Goal: Find specific page/section: Find specific page/section

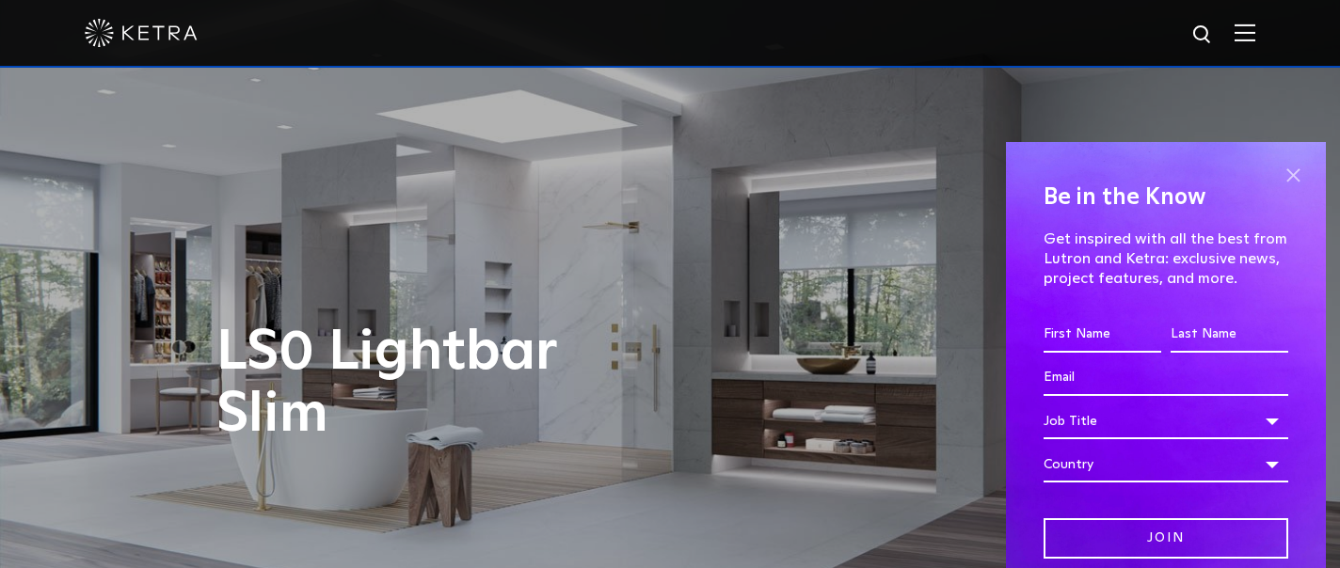
click at [1283, 170] on span at bounding box center [1293, 175] width 28 height 28
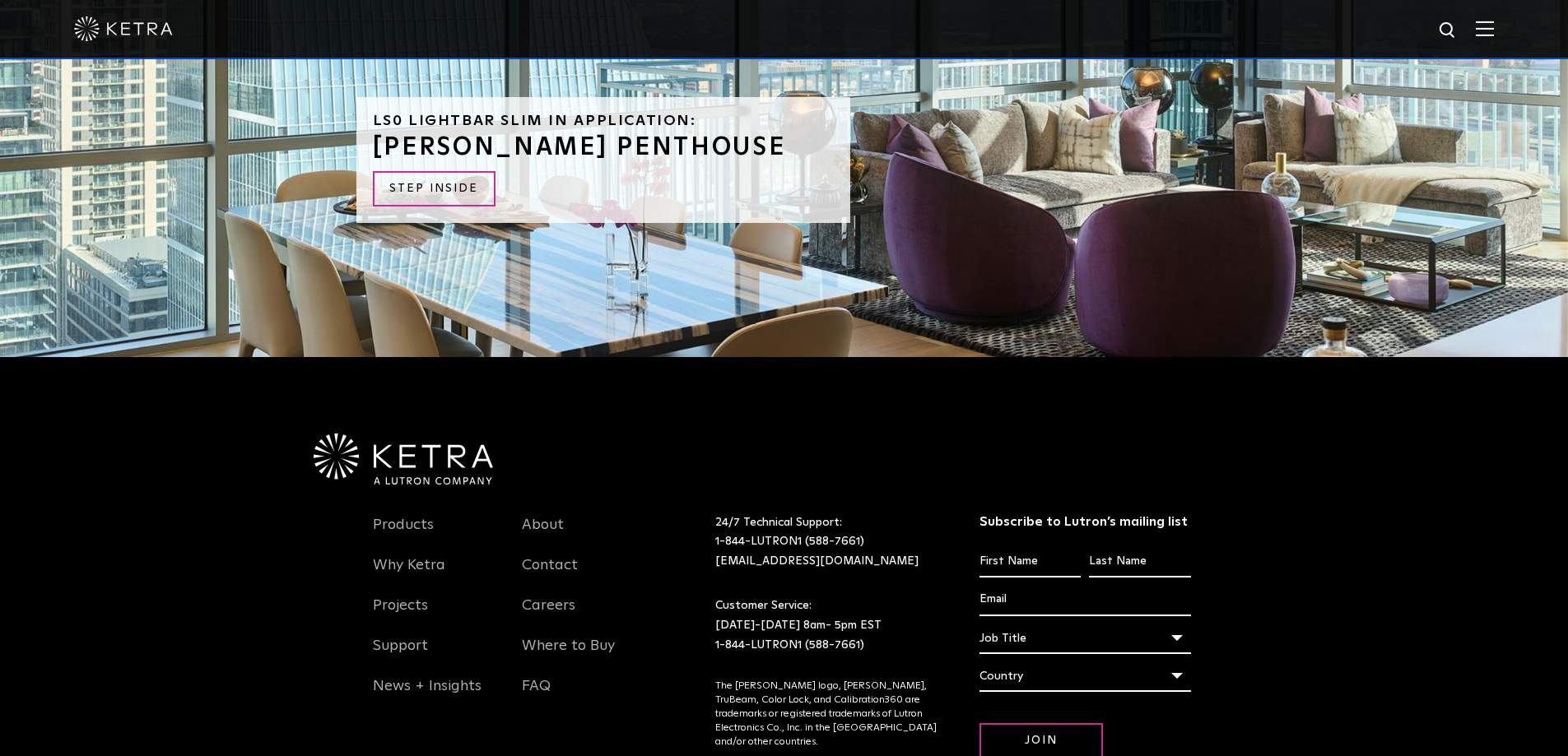
scroll to position [4194, 0]
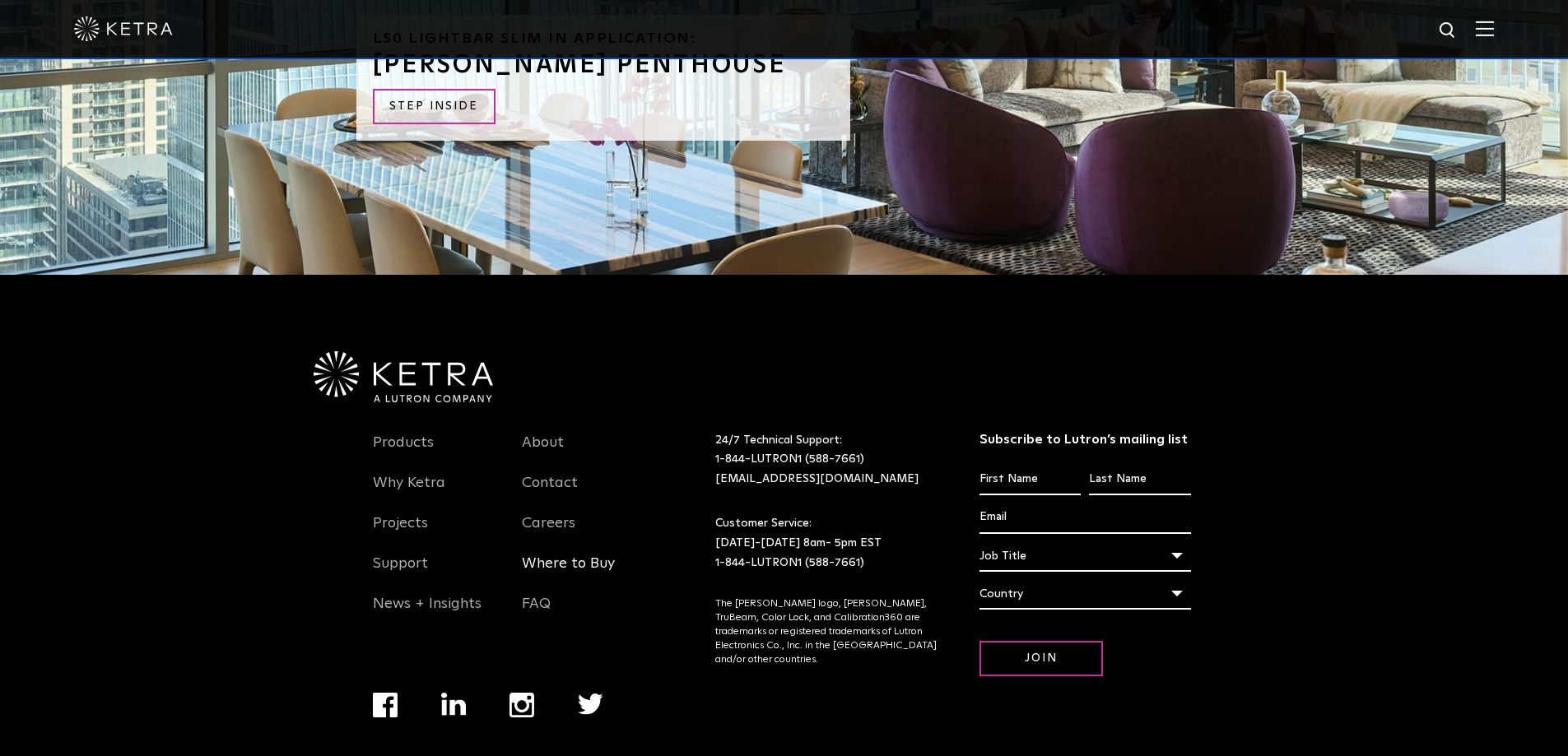
click at [557, 496] on link "Where to Buy" at bounding box center [568, 572] width 93 height 38
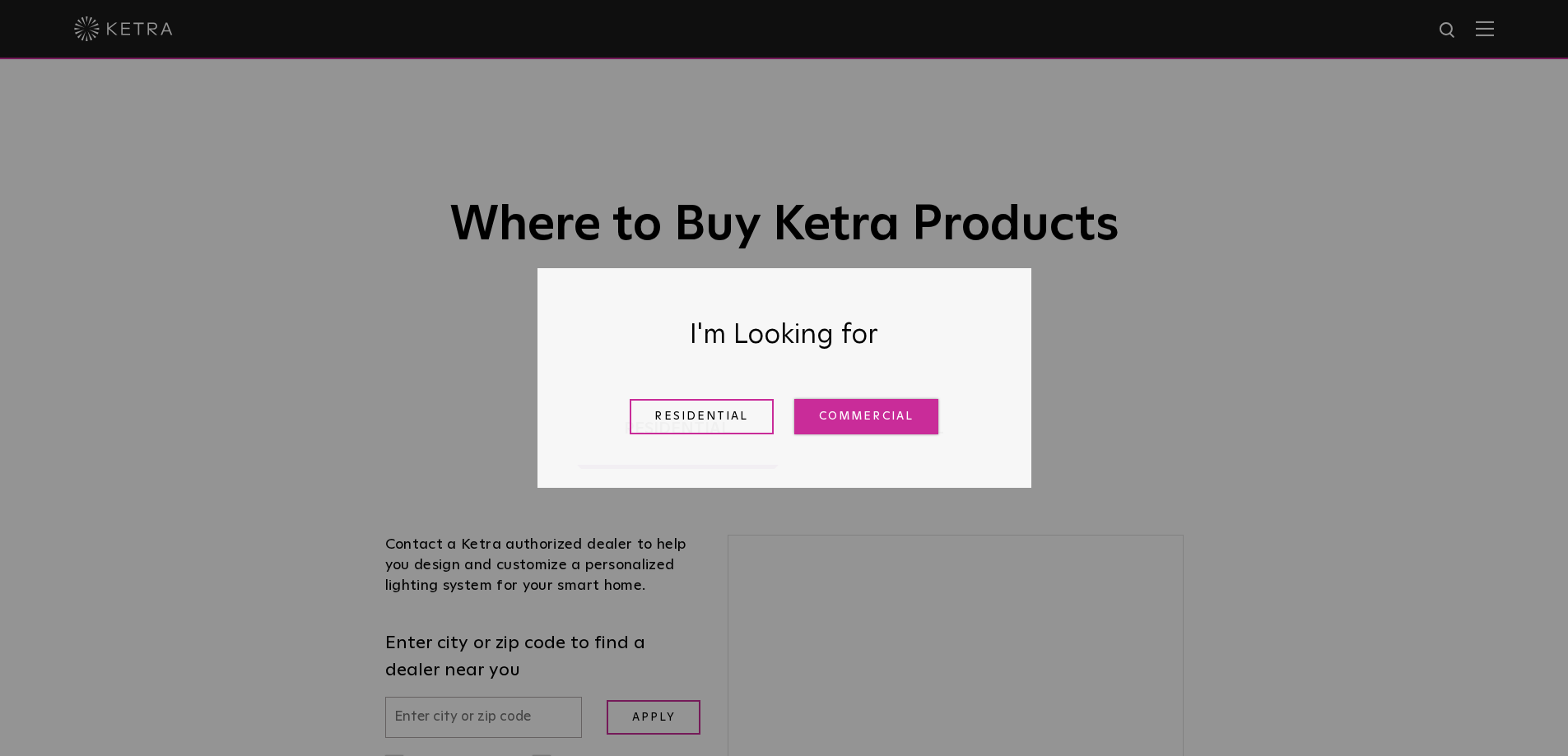
click at [845, 423] on link "Commercial" at bounding box center [866, 416] width 144 height 35
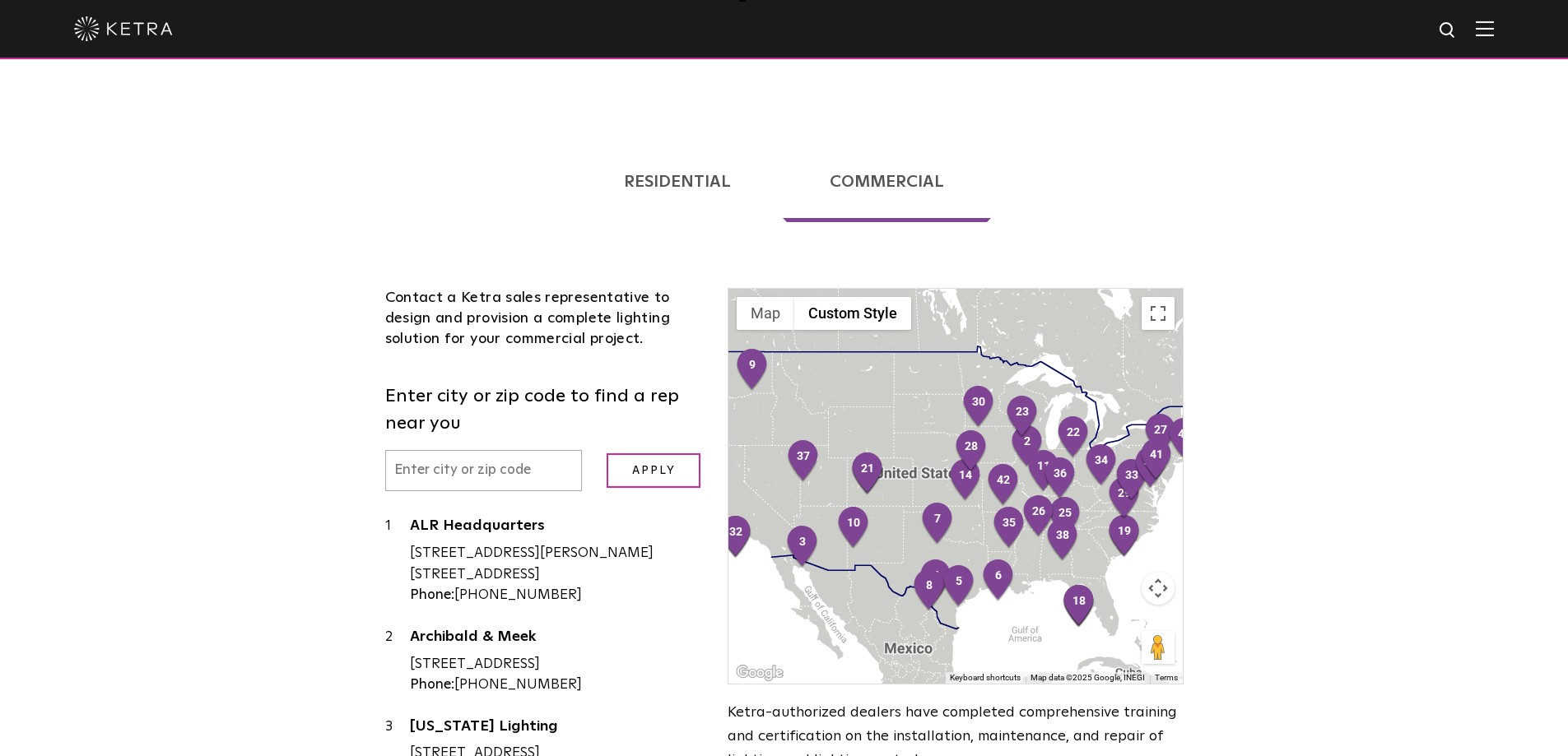
scroll to position [329, 0]
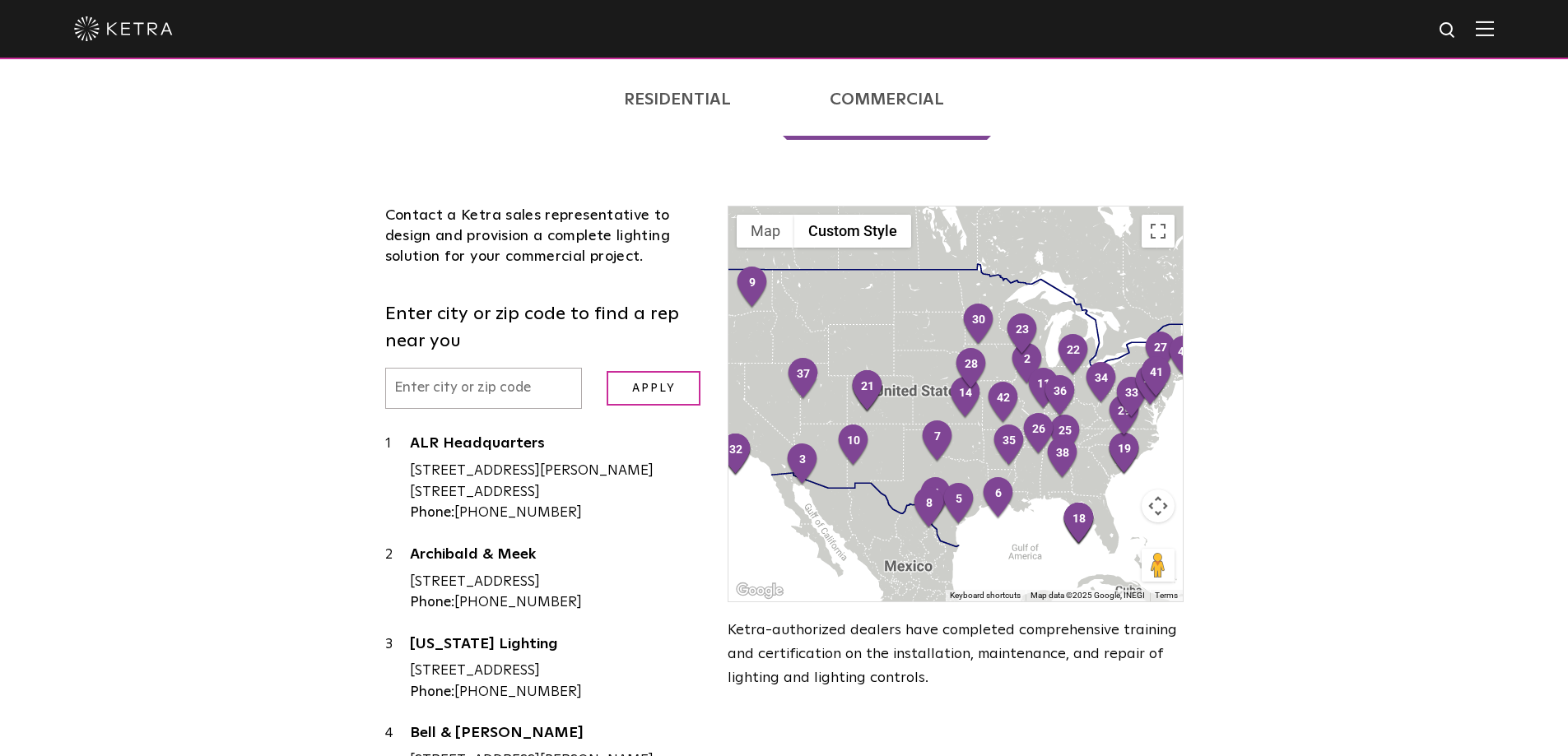
click at [548, 389] on input "text" at bounding box center [484, 389] width 198 height 42
click at [607, 371] on input "Apply" at bounding box center [653, 388] width 94 height 35
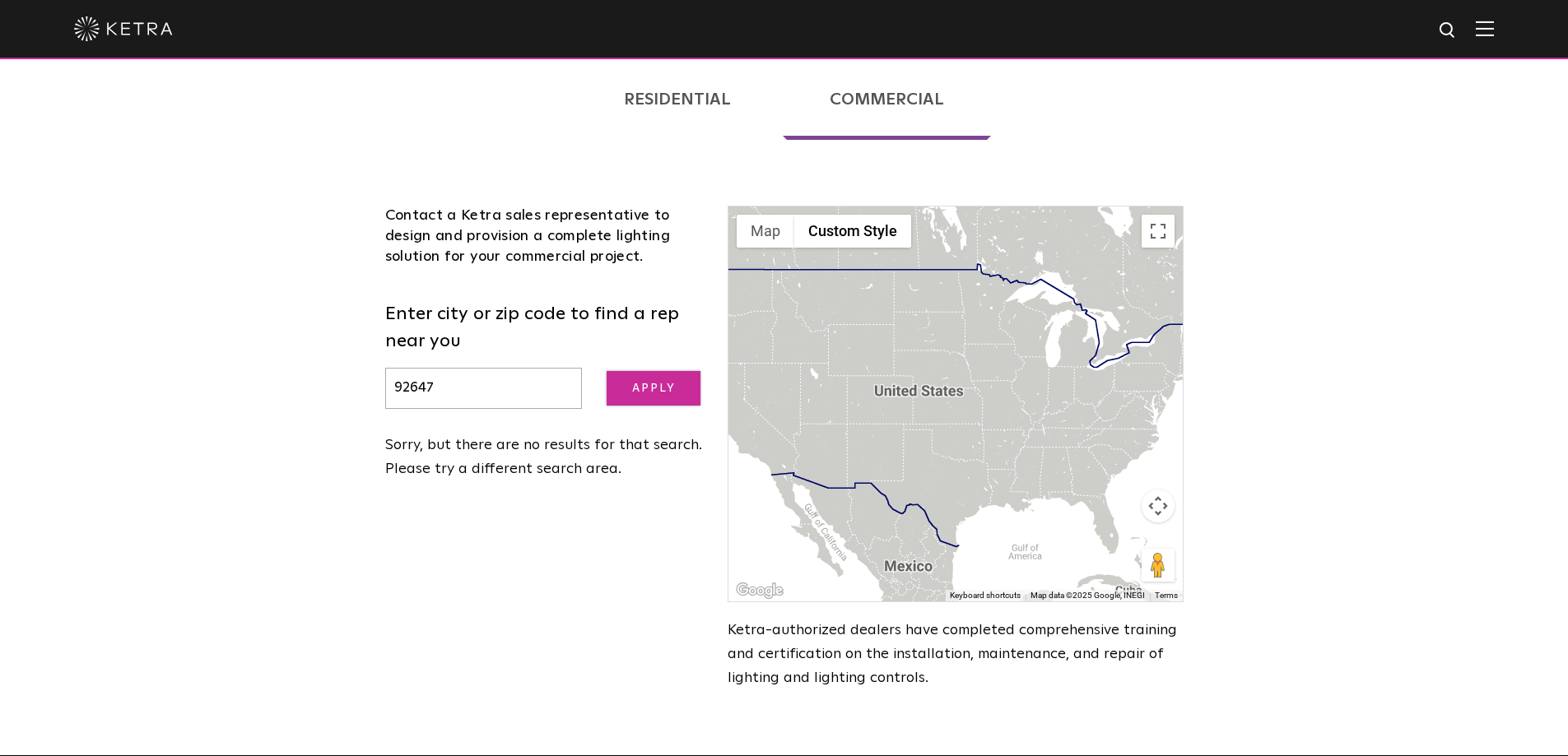
click at [639, 396] on input "Apply" at bounding box center [653, 388] width 94 height 35
click at [447, 383] on input "92647" at bounding box center [484, 389] width 198 height 42
type input "9"
click at [607, 371] on input "Apply" at bounding box center [653, 388] width 94 height 35
click at [645, 384] on input "Apply" at bounding box center [653, 388] width 94 height 35
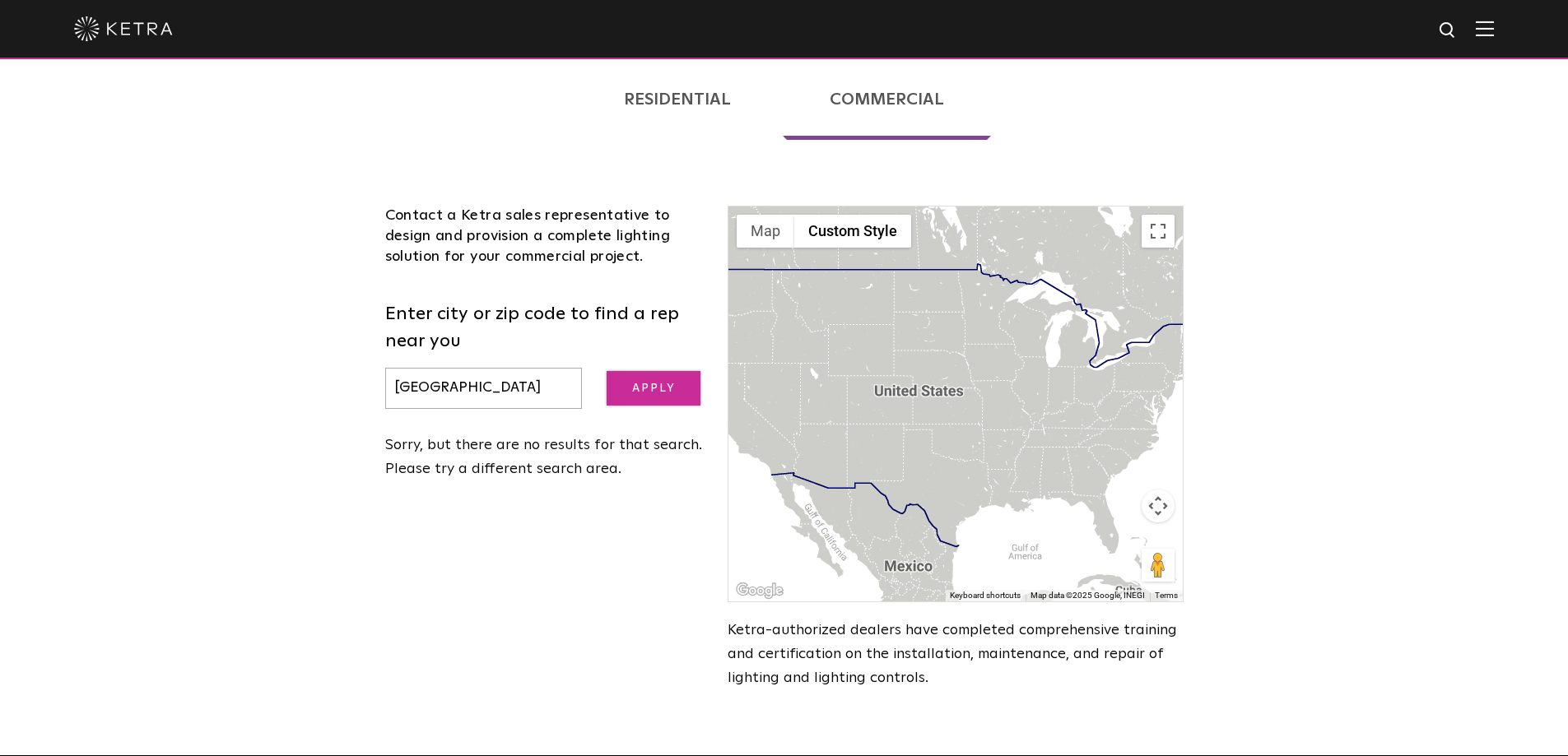
click at [645, 384] on input "Apply" at bounding box center [653, 388] width 94 height 35
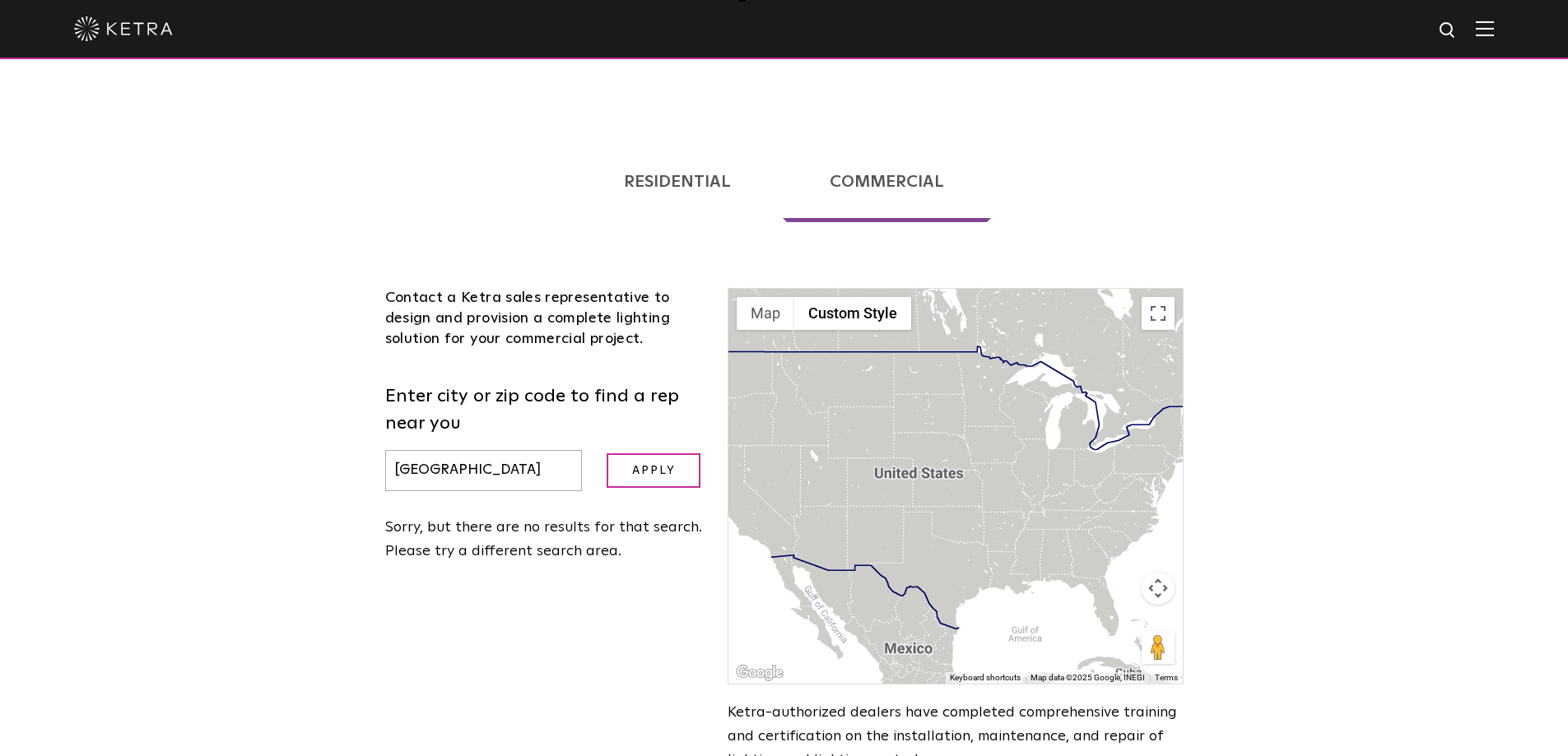
drag, startPoint x: 487, startPoint y: 468, endPoint x: 304, endPoint y: 474, distance: 183.1
click at [310, 474] on div "Loading... Residential Commercial Contact a [PERSON_NAME] authorized dealer to …" at bounding box center [784, 475] width 1568 height 725
click at [607, 454] on input "Apply" at bounding box center [653, 471] width 94 height 35
click at [665, 477] on input "Apply" at bounding box center [653, 471] width 94 height 35
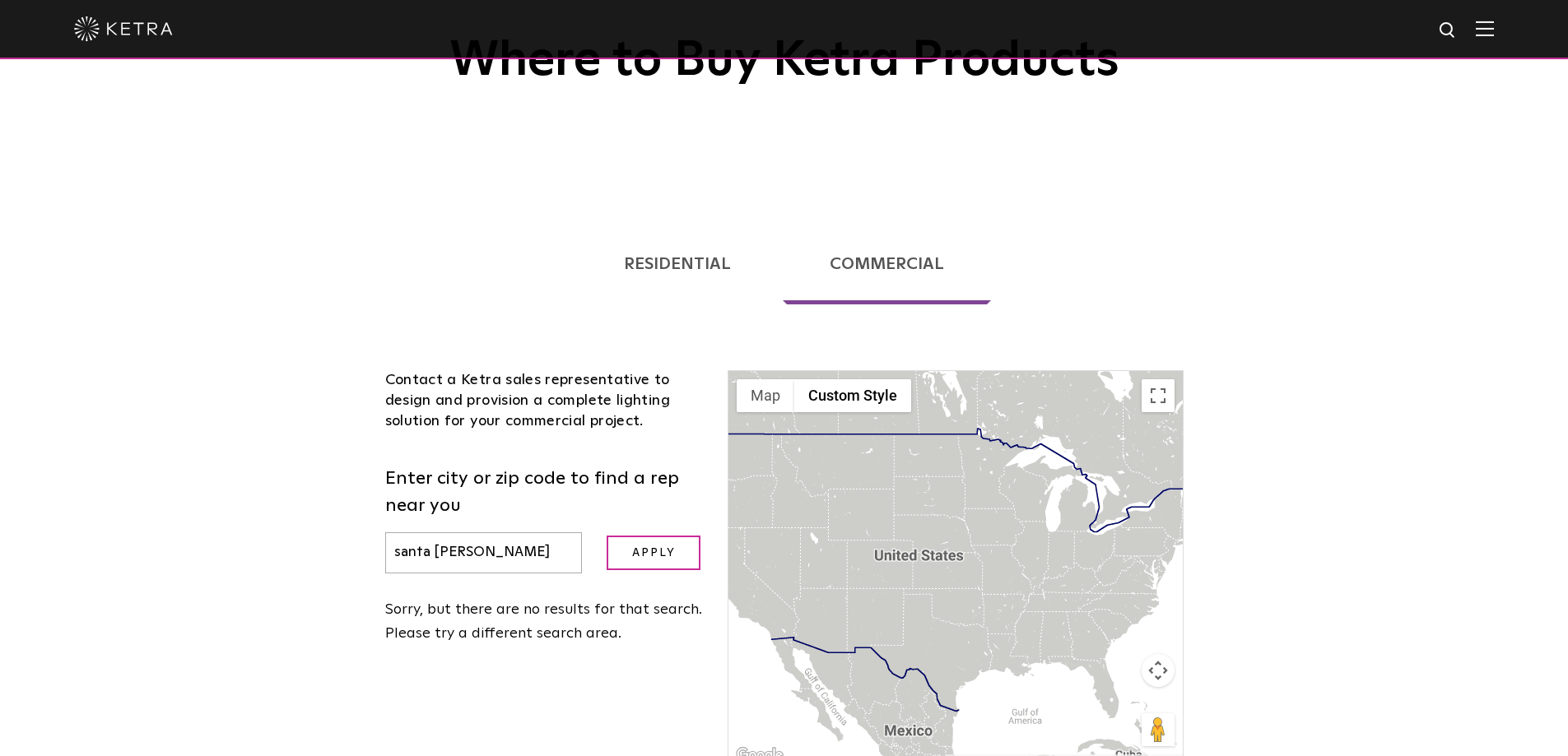
scroll to position [0, 0]
click at [885, 267] on link "Commercial" at bounding box center [887, 264] width 208 height 80
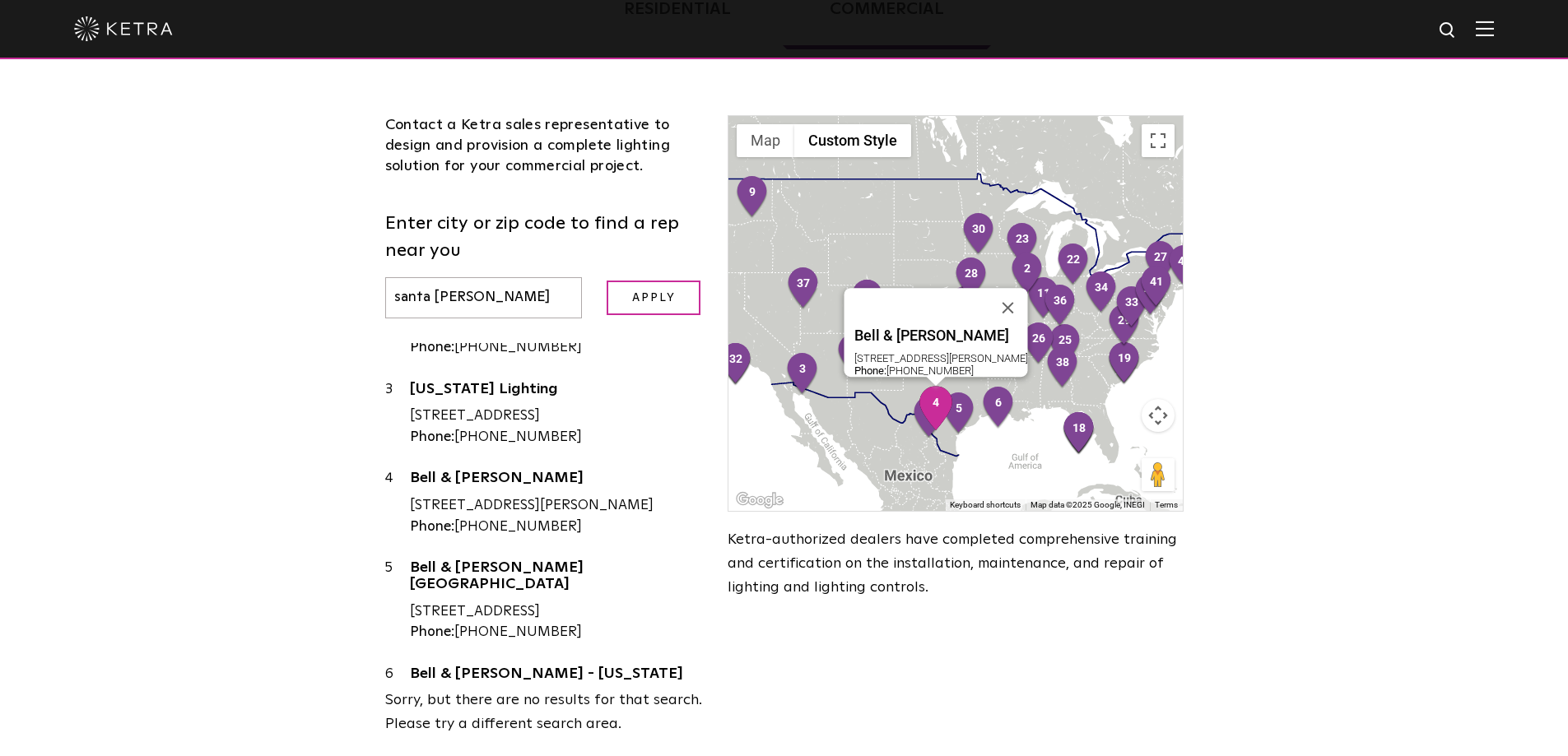
scroll to position [246, 0]
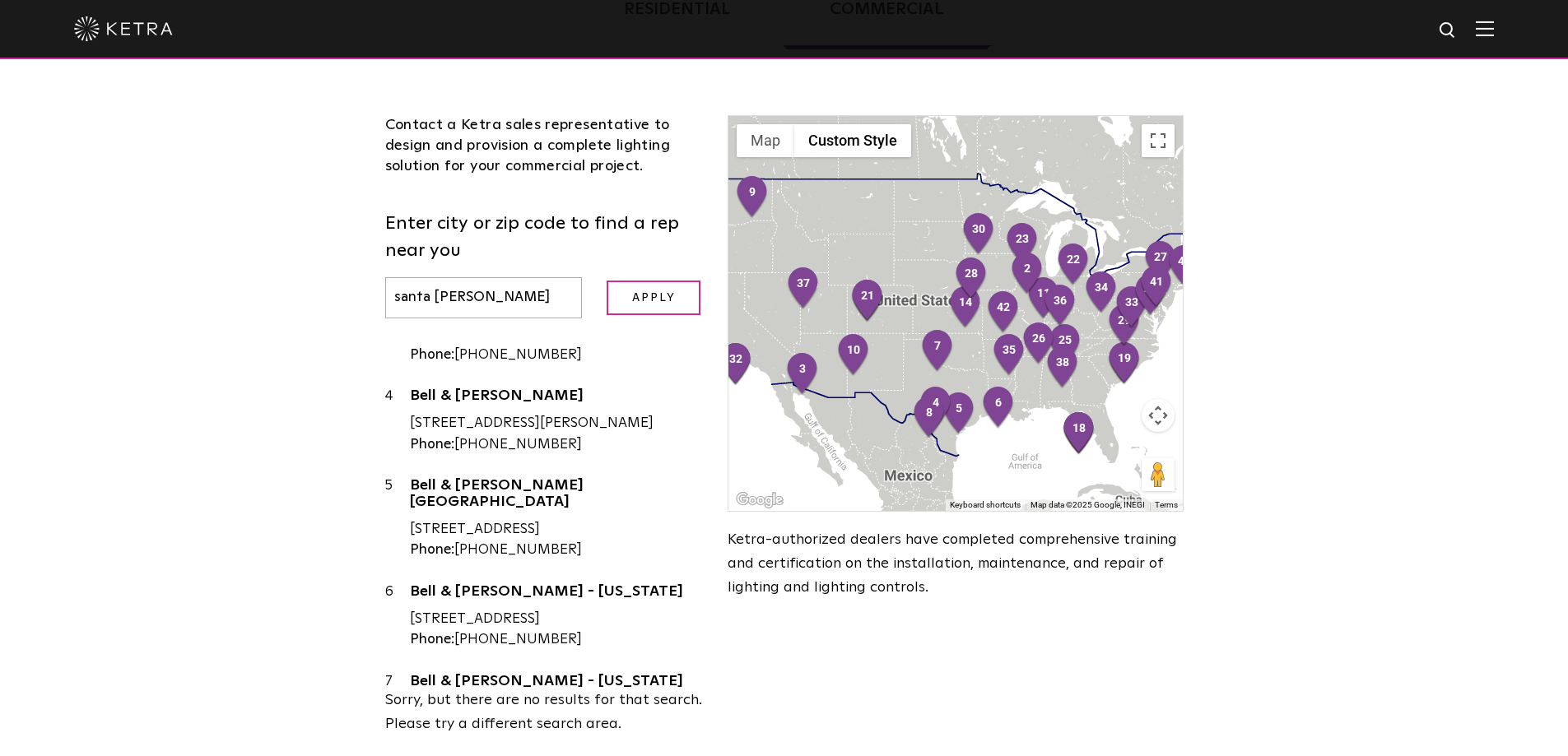
drag, startPoint x: 470, startPoint y: 295, endPoint x: 265, endPoint y: 323, distance: 206.9
click at [295, 317] on div "Loading... Residential Commercial Contact a [PERSON_NAME] authorized dealer to …" at bounding box center [784, 358] width 1568 height 837
type input "[US_STATE]"
click at [625, 303] on input "Apply" at bounding box center [653, 298] width 94 height 35
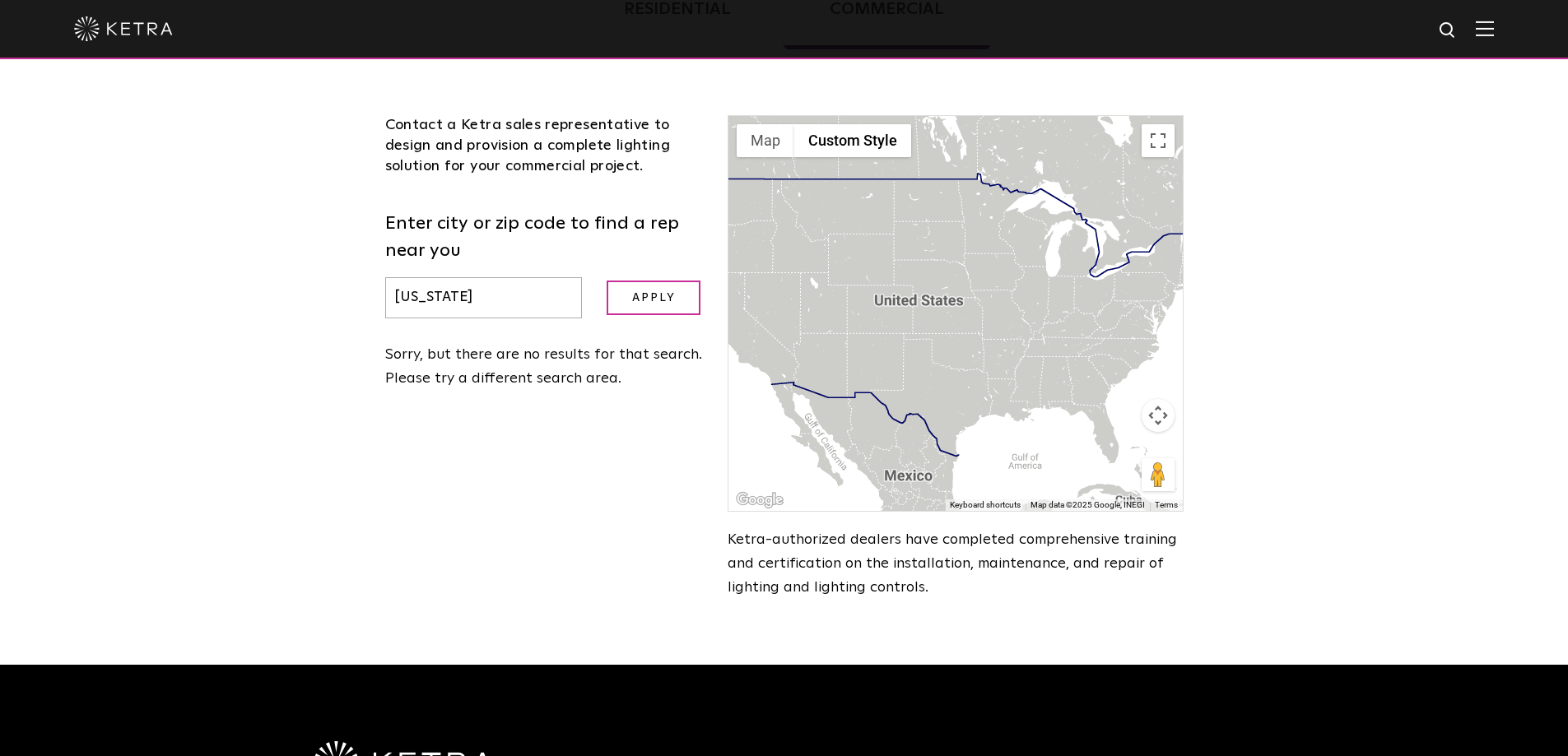
scroll to position [8, 0]
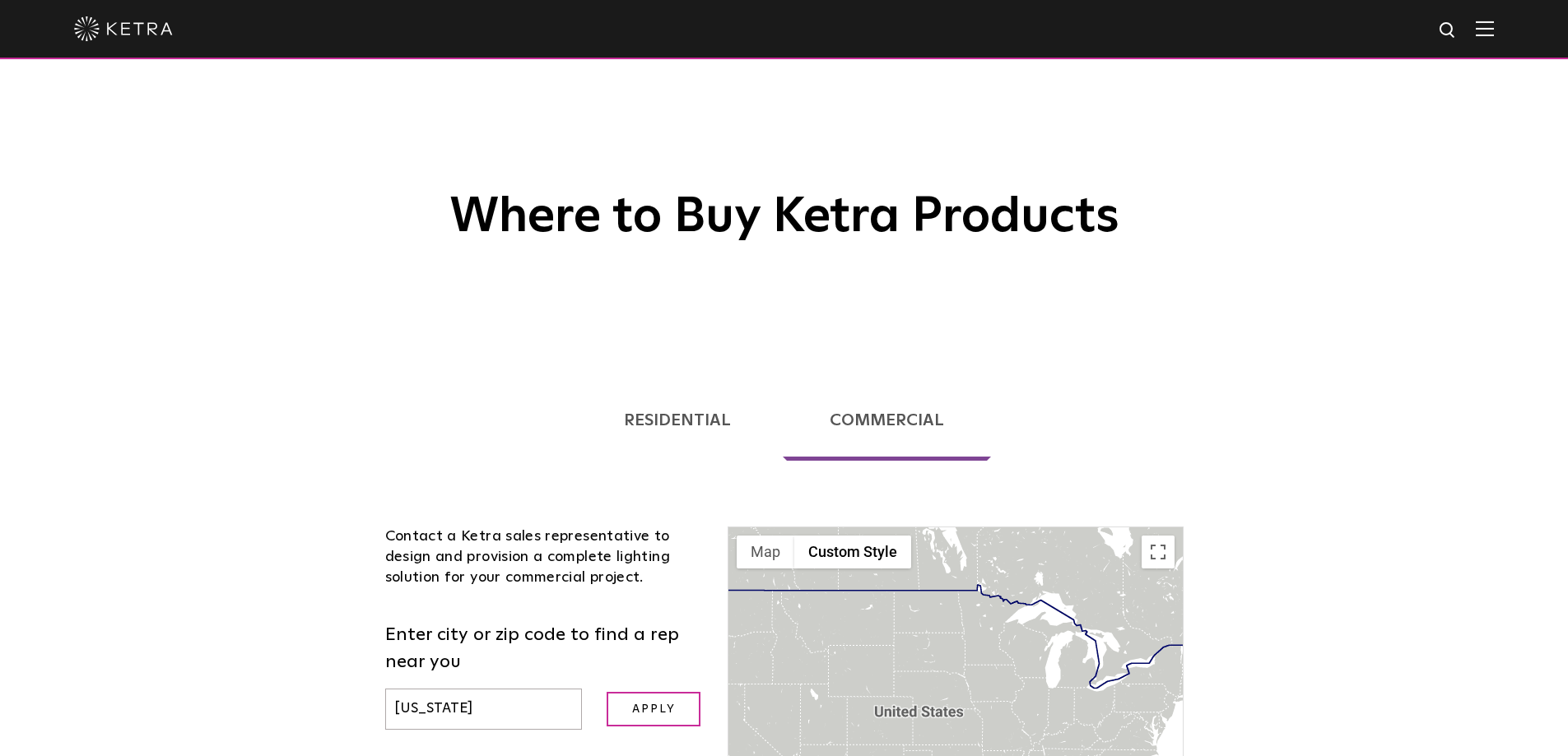
click at [891, 423] on link "Commercial" at bounding box center [887, 420] width 208 height 80
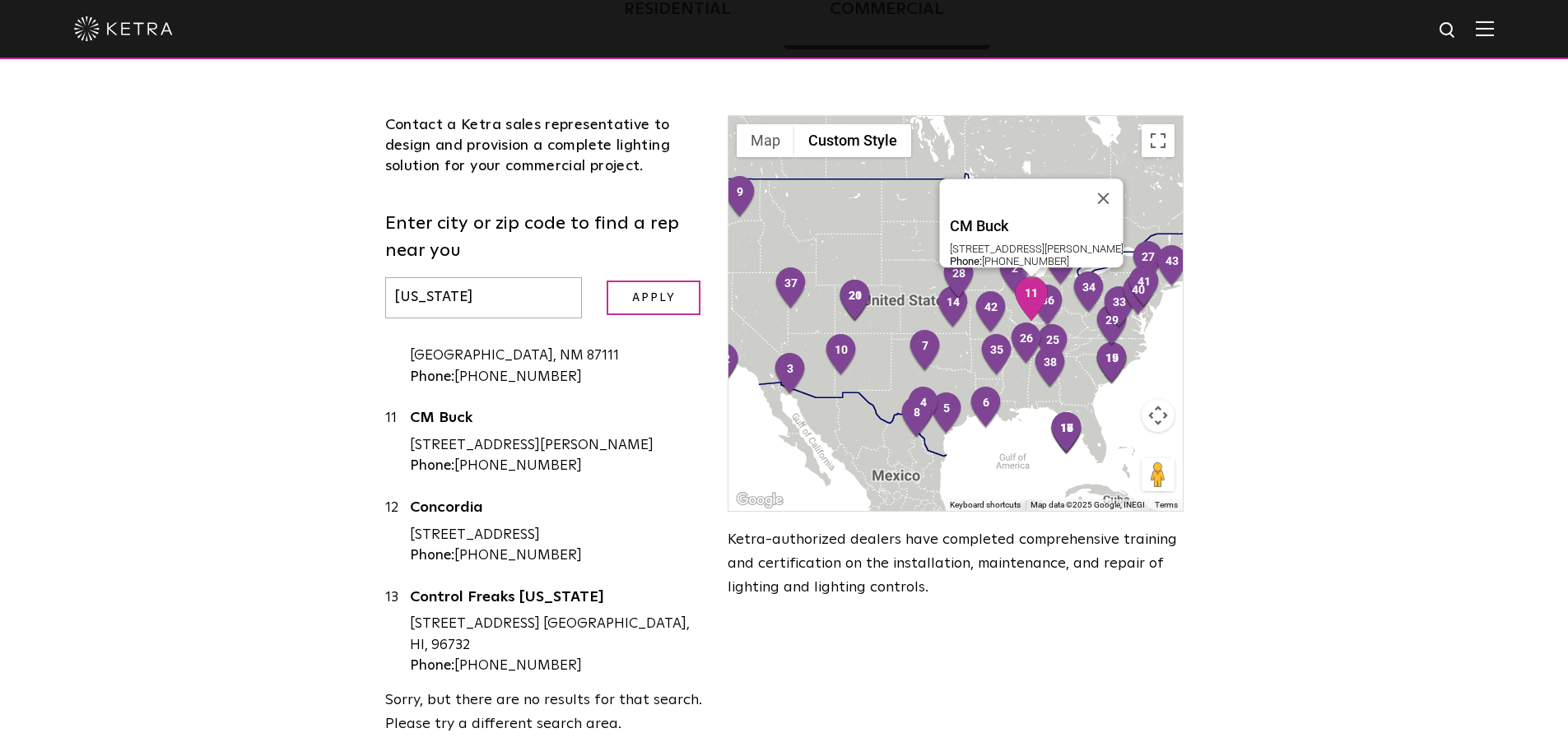
scroll to position [987, 0]
